Goal: Task Accomplishment & Management: Complete application form

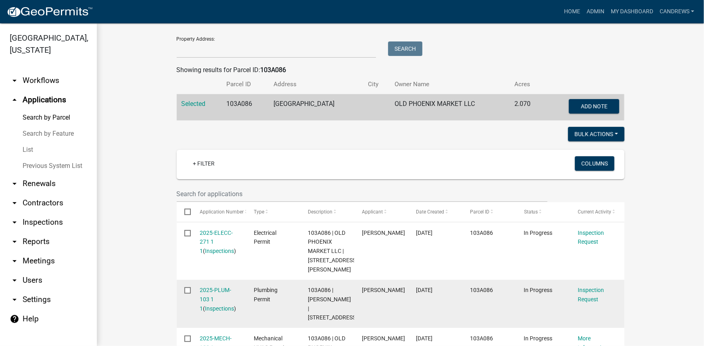
scroll to position [33, 0]
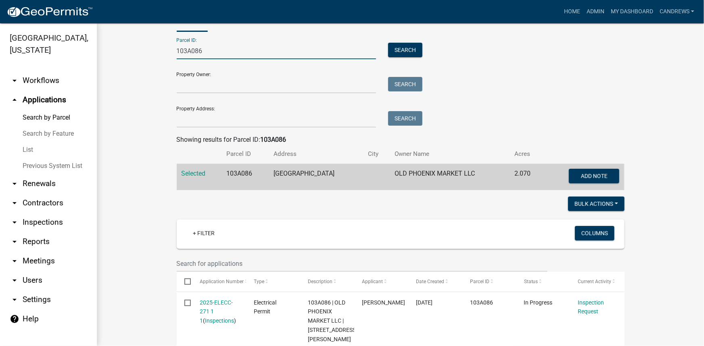
drag, startPoint x: 150, startPoint y: 46, endPoint x: 117, endPoint y: 45, distance: 33.5
drag, startPoint x: 217, startPoint y: 51, endPoint x: 93, endPoint y: 48, distance: 124.3
click at [93, 48] on div "Putnam County, Georgia arrow_drop_down Workflows List arrow_drop_up Application…" at bounding box center [352, 184] width 704 height 323
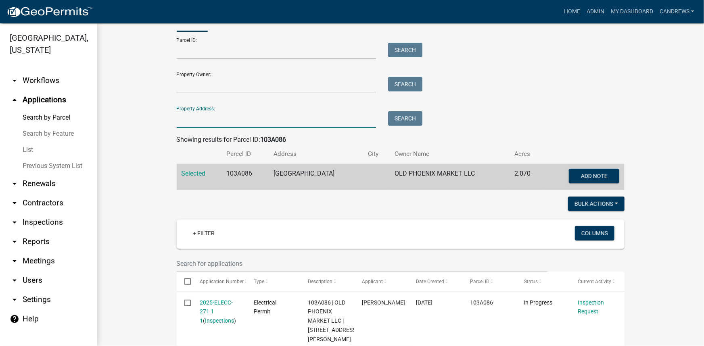
click at [184, 121] on input "Property Address:" at bounding box center [277, 119] width 200 height 17
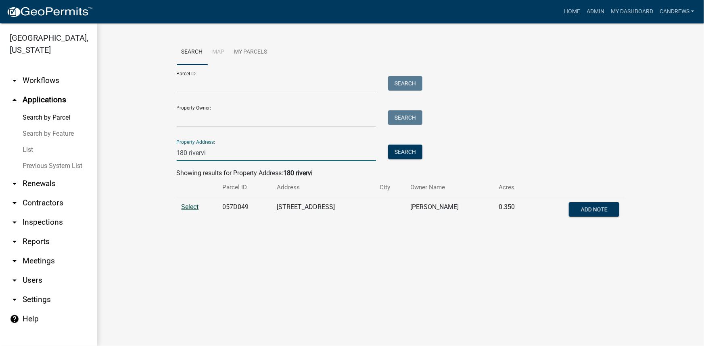
type input "180 rivervi"
click at [190, 208] on span "Select" at bounding box center [190, 207] width 17 height 8
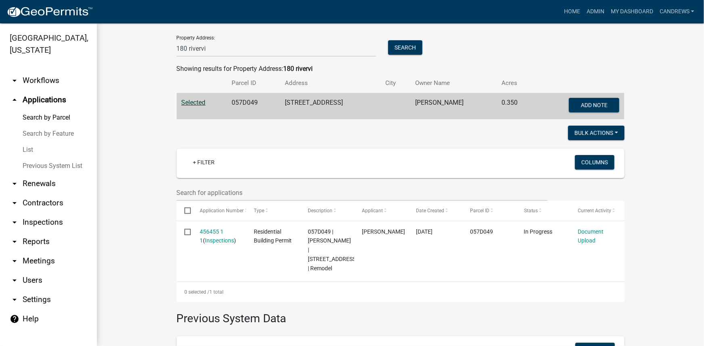
scroll to position [183, 0]
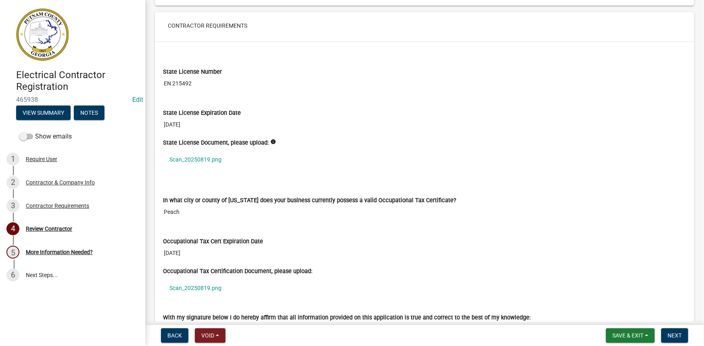
scroll to position [586, 0]
click at [209, 159] on link "Scan_20250819.png" at bounding box center [424, 159] width 523 height 19
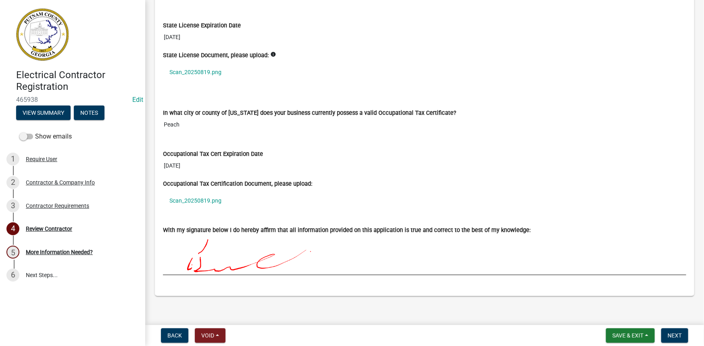
scroll to position [677, 0]
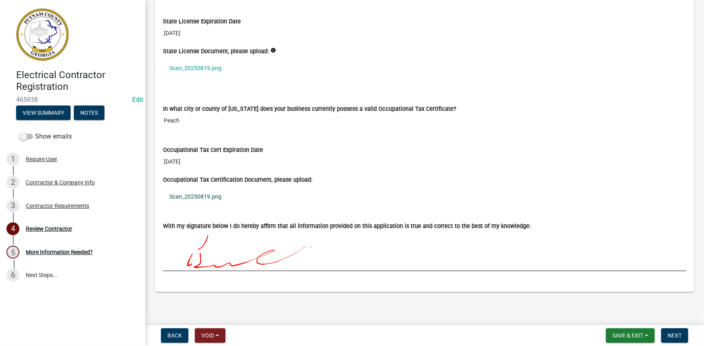
click at [207, 194] on link "Scan_20250819.png" at bounding box center [424, 197] width 523 height 19
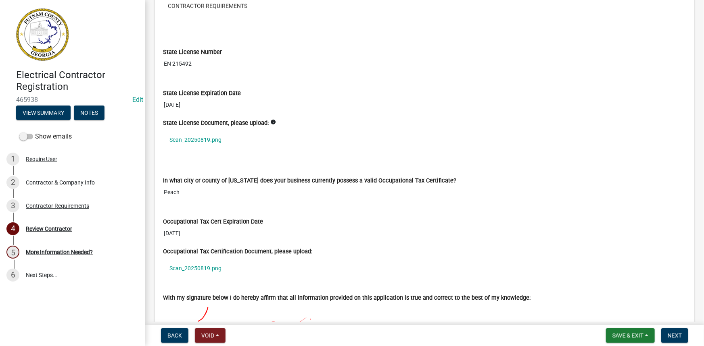
scroll to position [604, 0]
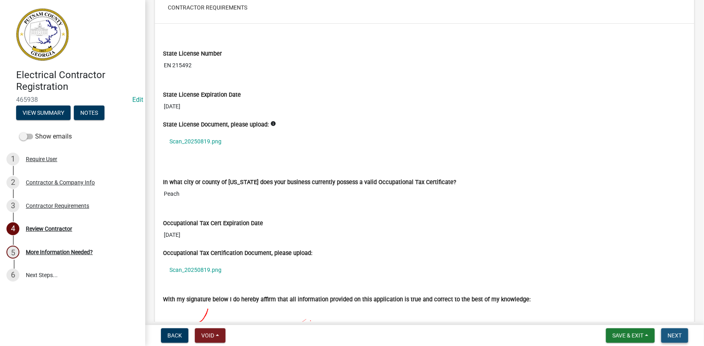
click at [680, 334] on span "Next" at bounding box center [675, 336] width 14 height 6
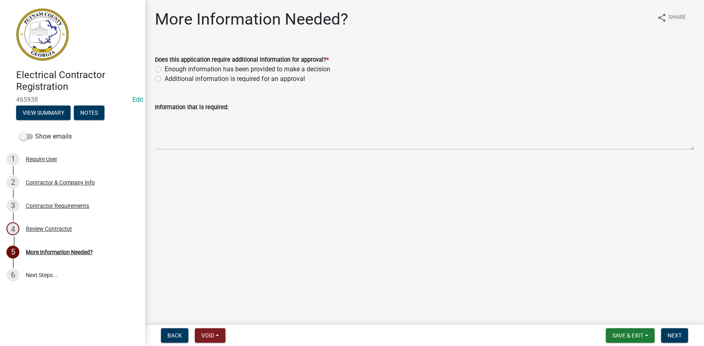
click at [186, 77] on label "Additional information is required for an approval" at bounding box center [235, 79] width 140 height 10
click at [170, 77] on input "Additional information is required for an approval" at bounding box center [167, 76] width 5 height 5
radio input "true"
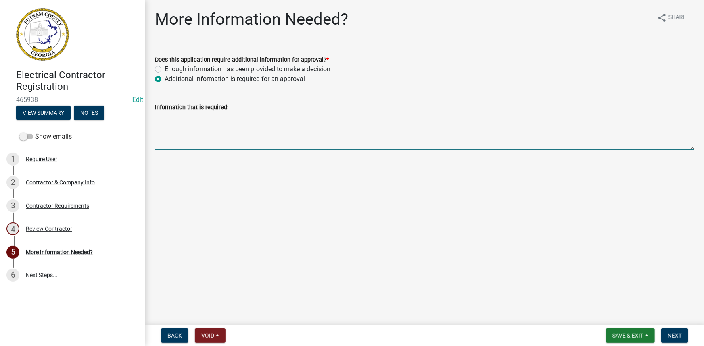
click at [199, 121] on textarea "Information that is required:" at bounding box center [424, 131] width 539 height 38
type textarea "Please provide a copy of your issued state license"
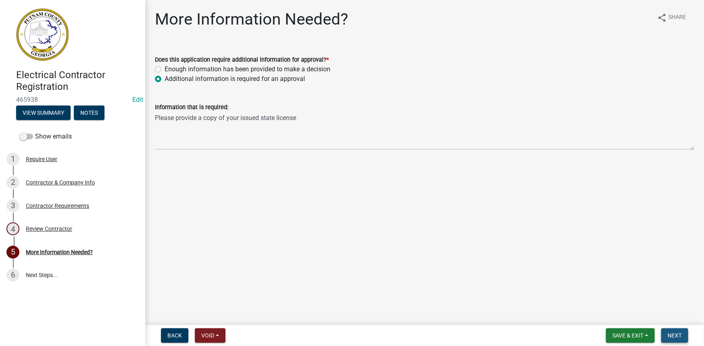
click at [664, 334] on button "Next" at bounding box center [674, 336] width 27 height 15
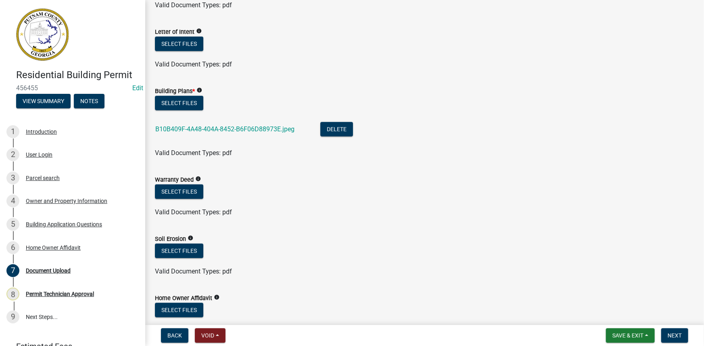
scroll to position [367, 0]
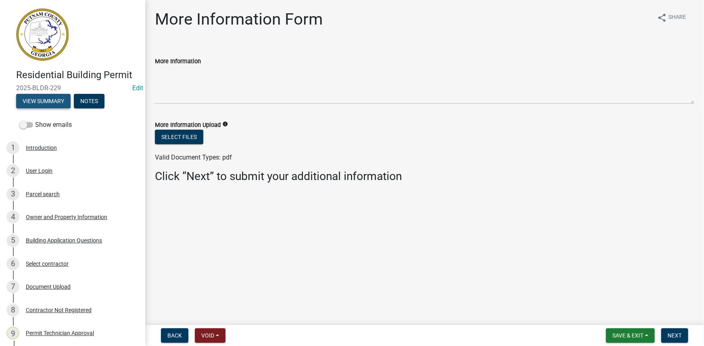
click at [47, 105] on button "View Summary" at bounding box center [43, 101] width 54 height 15
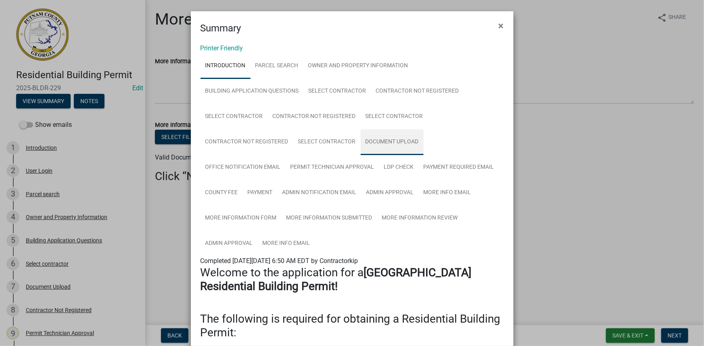
click at [395, 142] on link "Document Upload" at bounding box center [392, 142] width 63 height 26
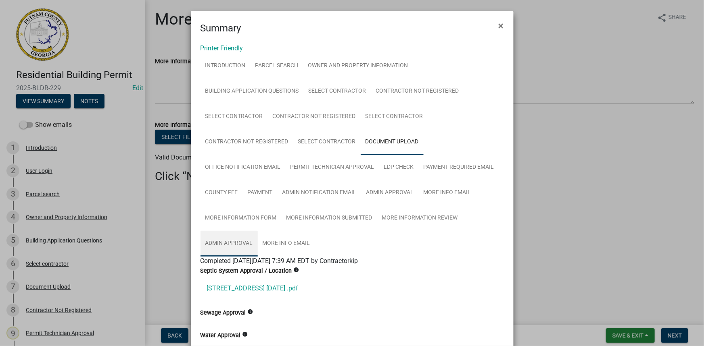
click at [223, 238] on link "Admin Approval" at bounding box center [228, 244] width 57 height 26
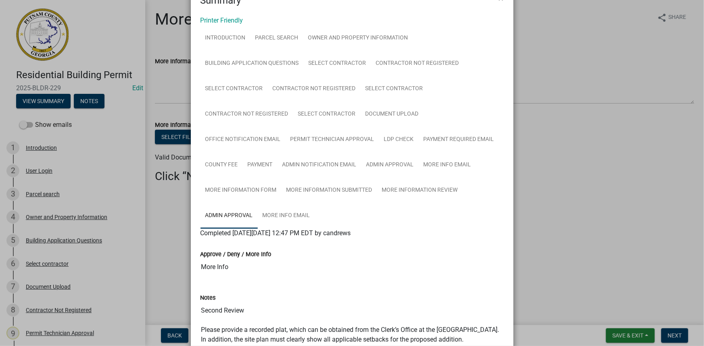
scroll to position [73, 0]
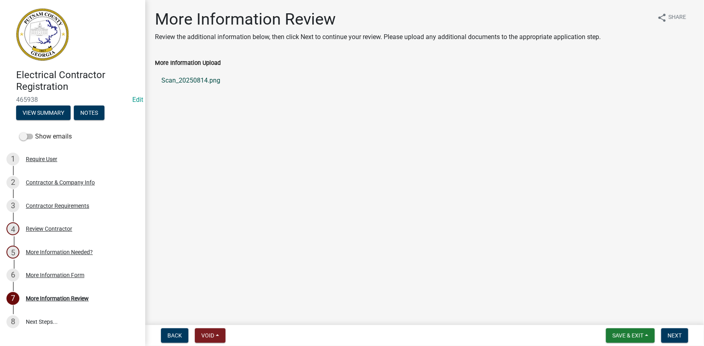
click at [201, 82] on link "Scan_20250814.png" at bounding box center [424, 80] width 539 height 19
click at [41, 116] on button "View Summary" at bounding box center [43, 113] width 54 height 15
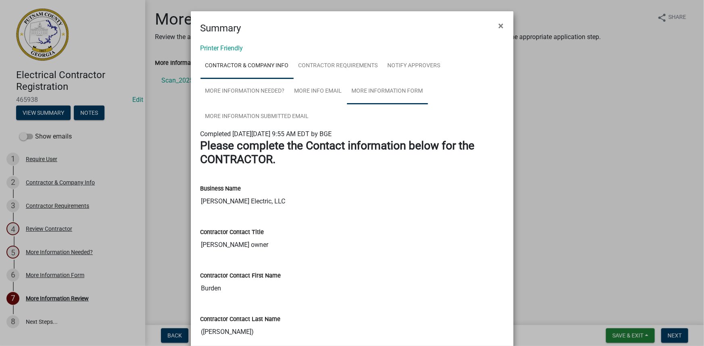
click at [376, 95] on link "More Information Form" at bounding box center [387, 92] width 81 height 26
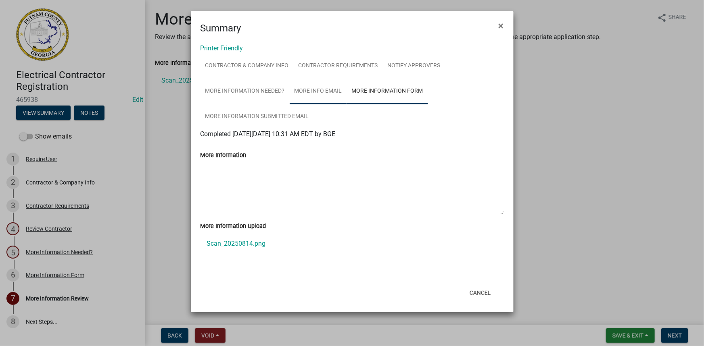
click at [333, 94] on link "More Info Email" at bounding box center [318, 92] width 57 height 26
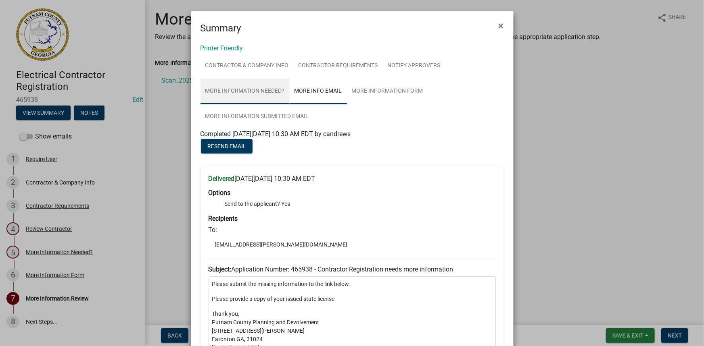
click at [268, 94] on link "More Information Needed?" at bounding box center [244, 92] width 89 height 26
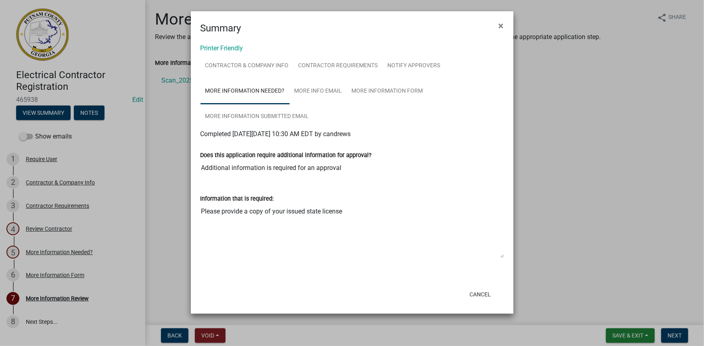
drag, startPoint x: 368, startPoint y: 161, endPoint x: 136, endPoint y: 164, distance: 231.9
click at [136, 164] on ngb-modal-window "Summary × Printer Friendly Contractor & Company Info Contractor Requirements No…" at bounding box center [352, 173] width 704 height 346
drag, startPoint x: 255, startPoint y: 170, endPoint x: 200, endPoint y: 205, distance: 65.7
click at [200, 205] on div "Information that is required: Please provide a copy of your issued state license" at bounding box center [351, 224] width 315 height 82
drag, startPoint x: 382, startPoint y: 211, endPoint x: 145, endPoint y: 201, distance: 236.6
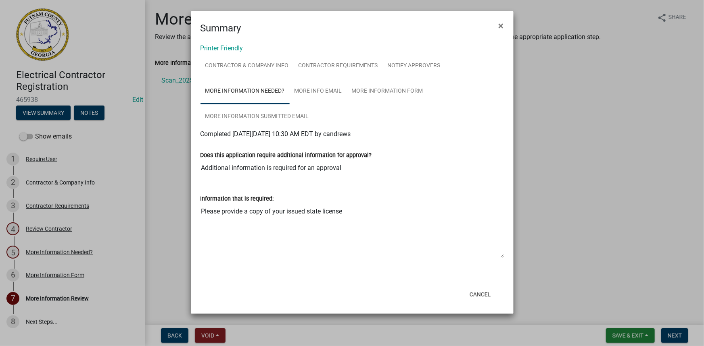
click at [141, 201] on ngb-modal-window "Summary × Printer Friendly Contractor & Company Info Contractor Requirements No…" at bounding box center [352, 173] width 704 height 346
click at [672, 335] on ngb-modal-window "Summary × Printer Friendly Contractor & Company Info Contractor Requirements No…" at bounding box center [352, 173] width 704 height 346
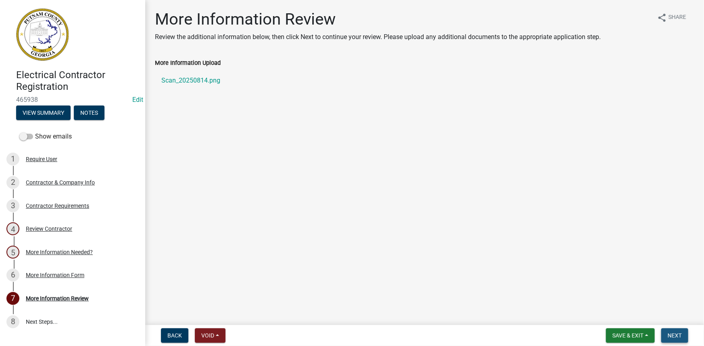
click at [672, 335] on span "Next" at bounding box center [675, 336] width 14 height 6
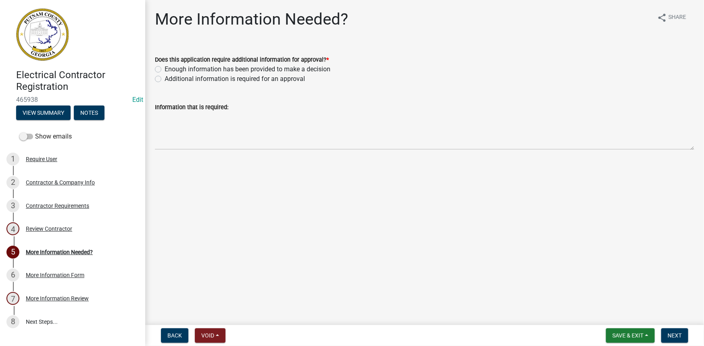
click at [204, 83] on label "Additional information is required for an approval" at bounding box center [235, 79] width 140 height 10
click at [170, 79] on input "Additional information is required for an approval" at bounding box center [167, 76] width 5 height 5
radio input "true"
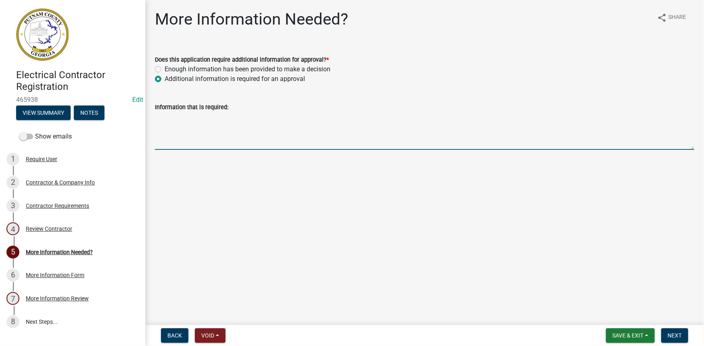
paste textarea "Please provide a copy of your issued state license"
type textarea "Please provide a copy of your issued state license"
click at [669, 333] on span "Next" at bounding box center [675, 336] width 14 height 6
